Goal: Information Seeking & Learning: Learn about a topic

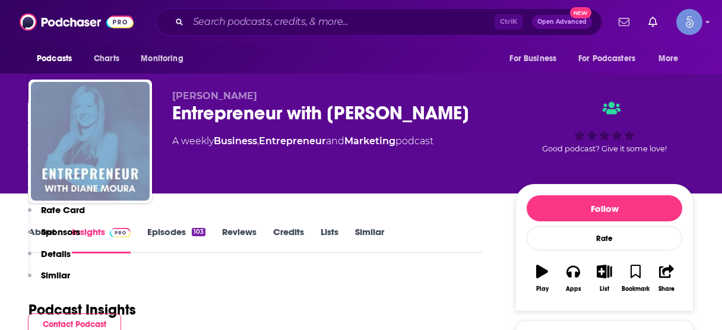
scroll to position [238, 0]
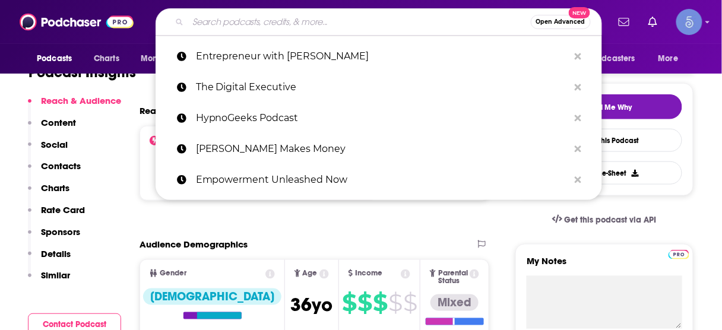
click at [357, 17] on input "Search podcasts, credits, & more..." at bounding box center [359, 21] width 343 height 19
paste input "The Thoughtful Entrepreneur"
type input "The Thoughtful Entrepreneur"
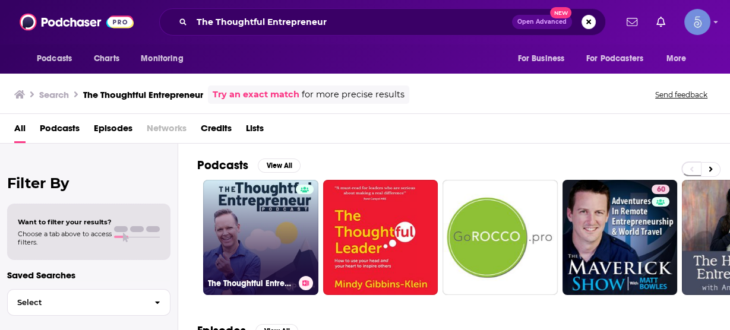
click at [268, 236] on link "The Thoughtful Entrepreneur" at bounding box center [260, 237] width 115 height 115
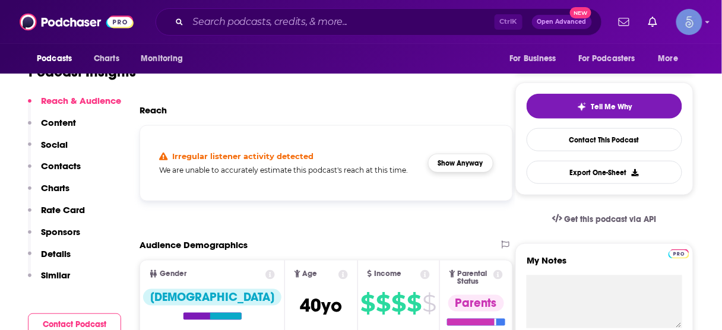
scroll to position [238, 0]
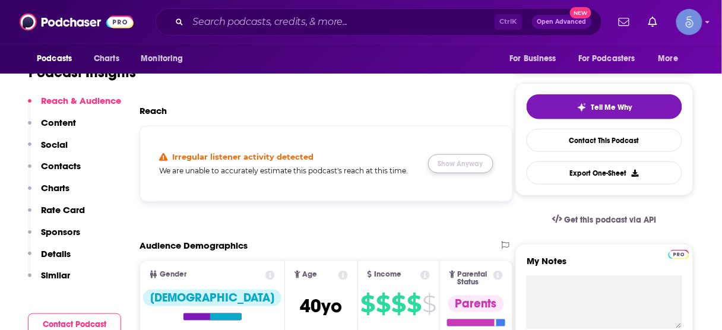
click at [453, 164] on button "Show Anyway" at bounding box center [460, 163] width 65 height 19
